Goal: Navigation & Orientation: Find specific page/section

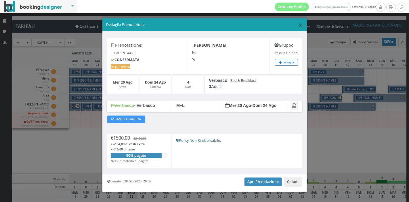
click at [299, 26] on span "×" at bounding box center [301, 25] width 4 height 10
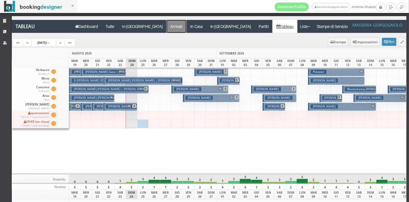
click at [167, 26] on a=pms-arrived-reservations"] "Arrivati" at bounding box center [177, 26] width 20 height 13
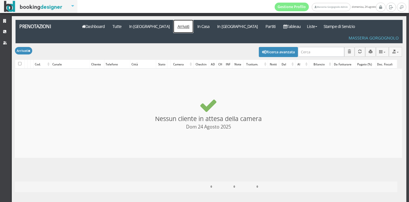
click at [173, 29] on link "Arrivati" at bounding box center [183, 26] width 20 height 13
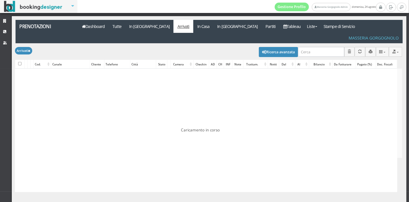
checkbox input "false"
